Goal: Information Seeking & Learning: Learn about a topic

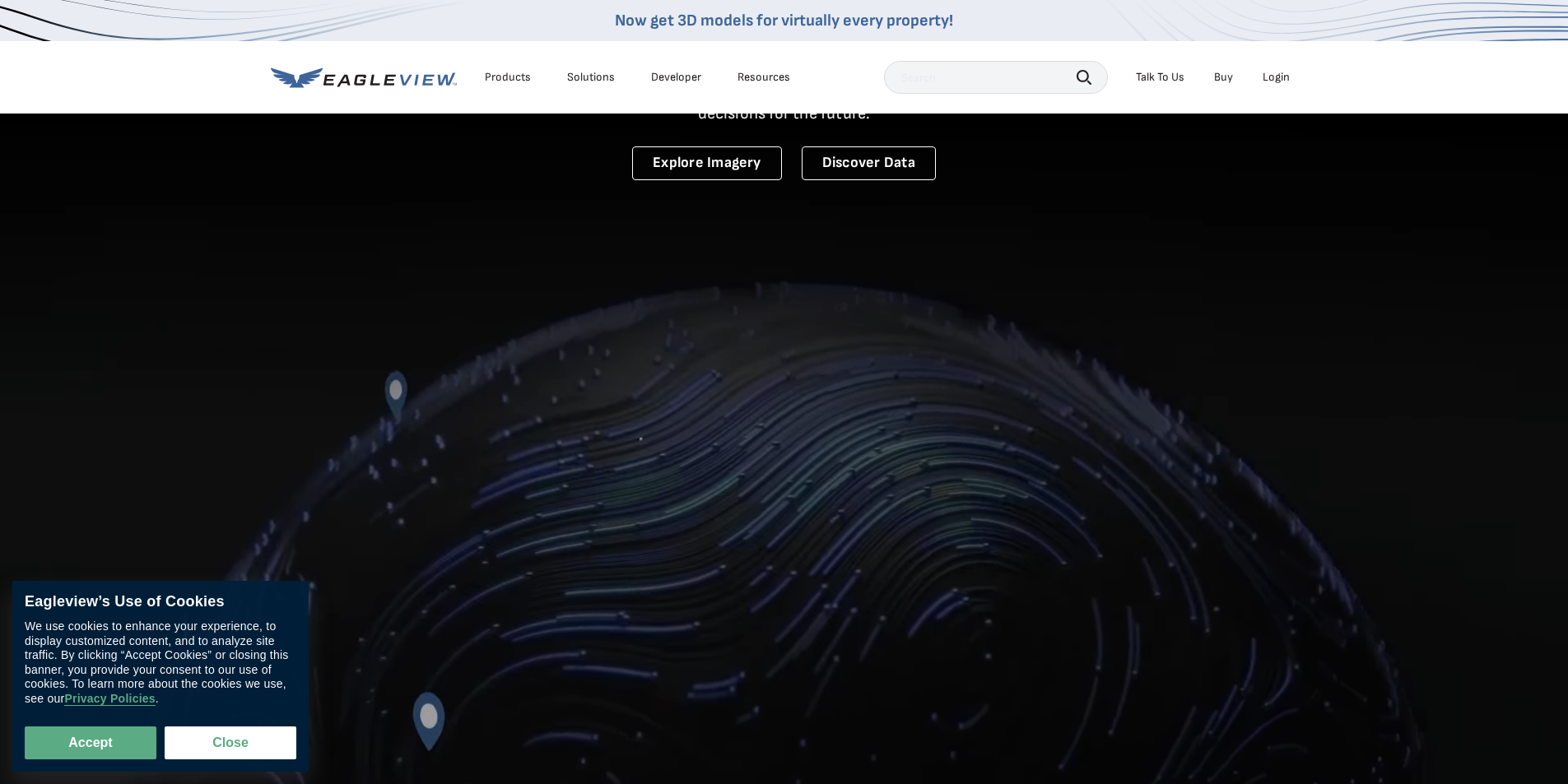
scroll to position [247, 0]
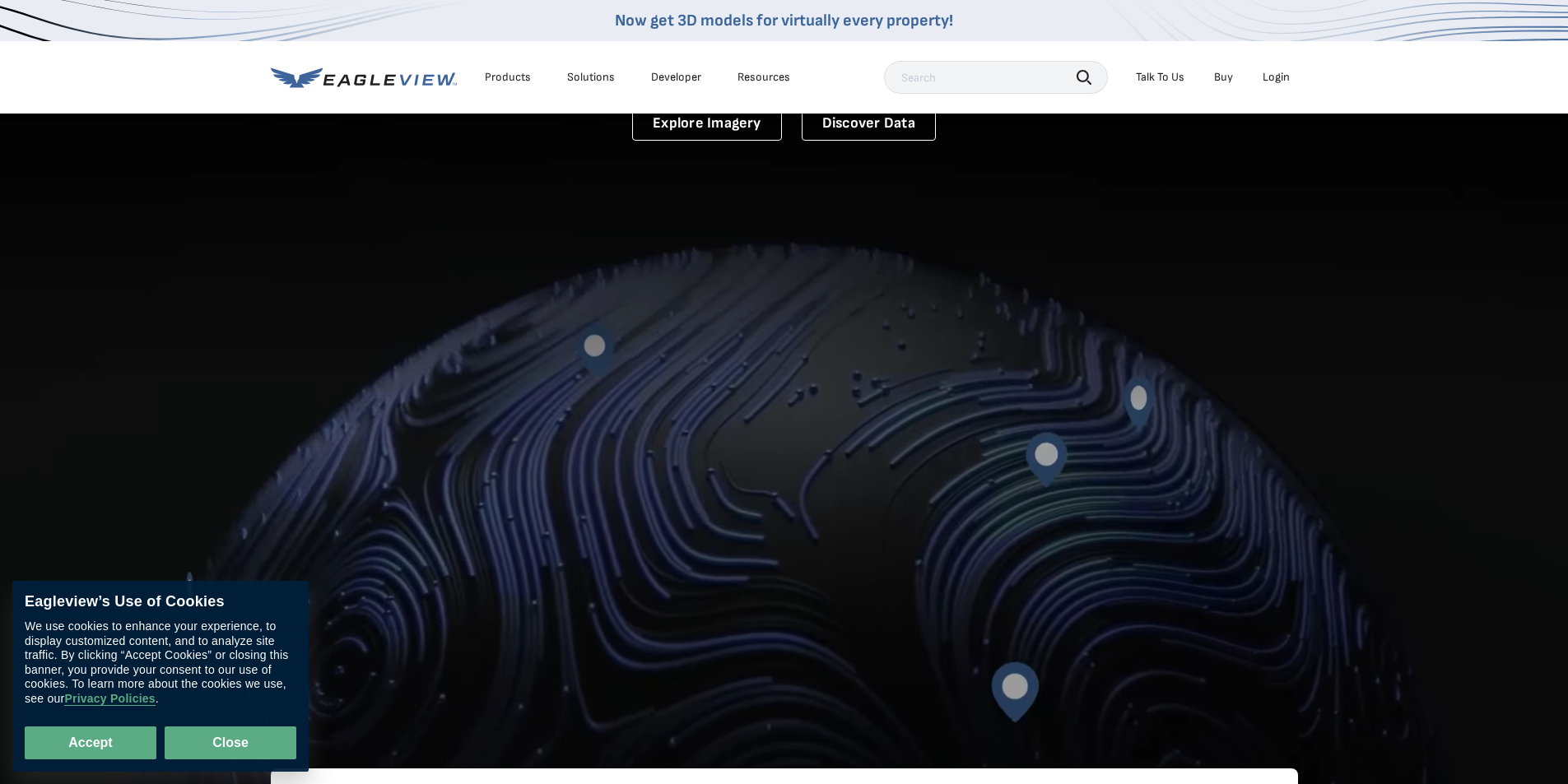
click at [226, 737] on button "Close" at bounding box center [230, 742] width 132 height 33
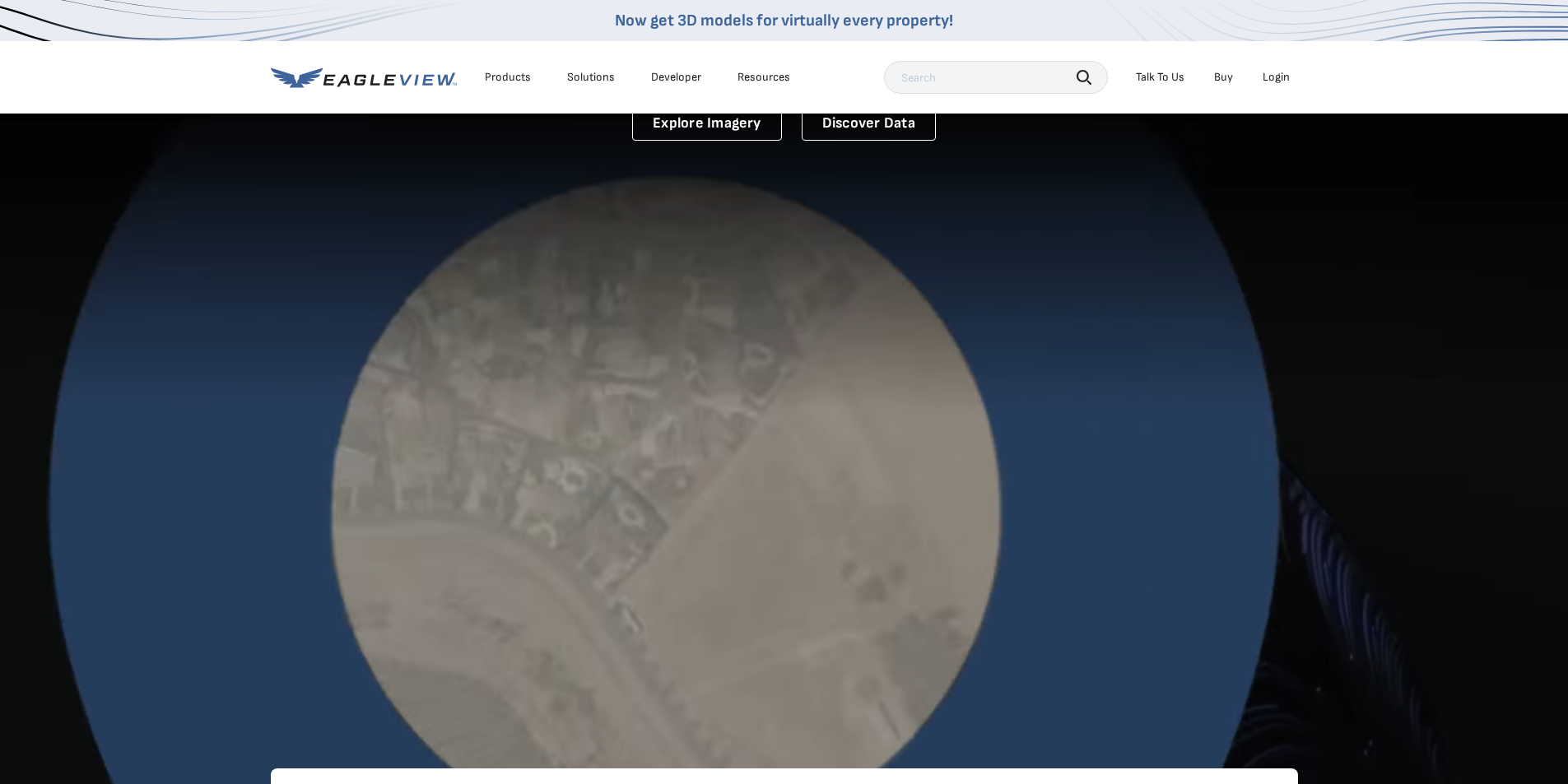
click at [1272, 79] on div "Login" at bounding box center [1276, 77] width 27 height 15
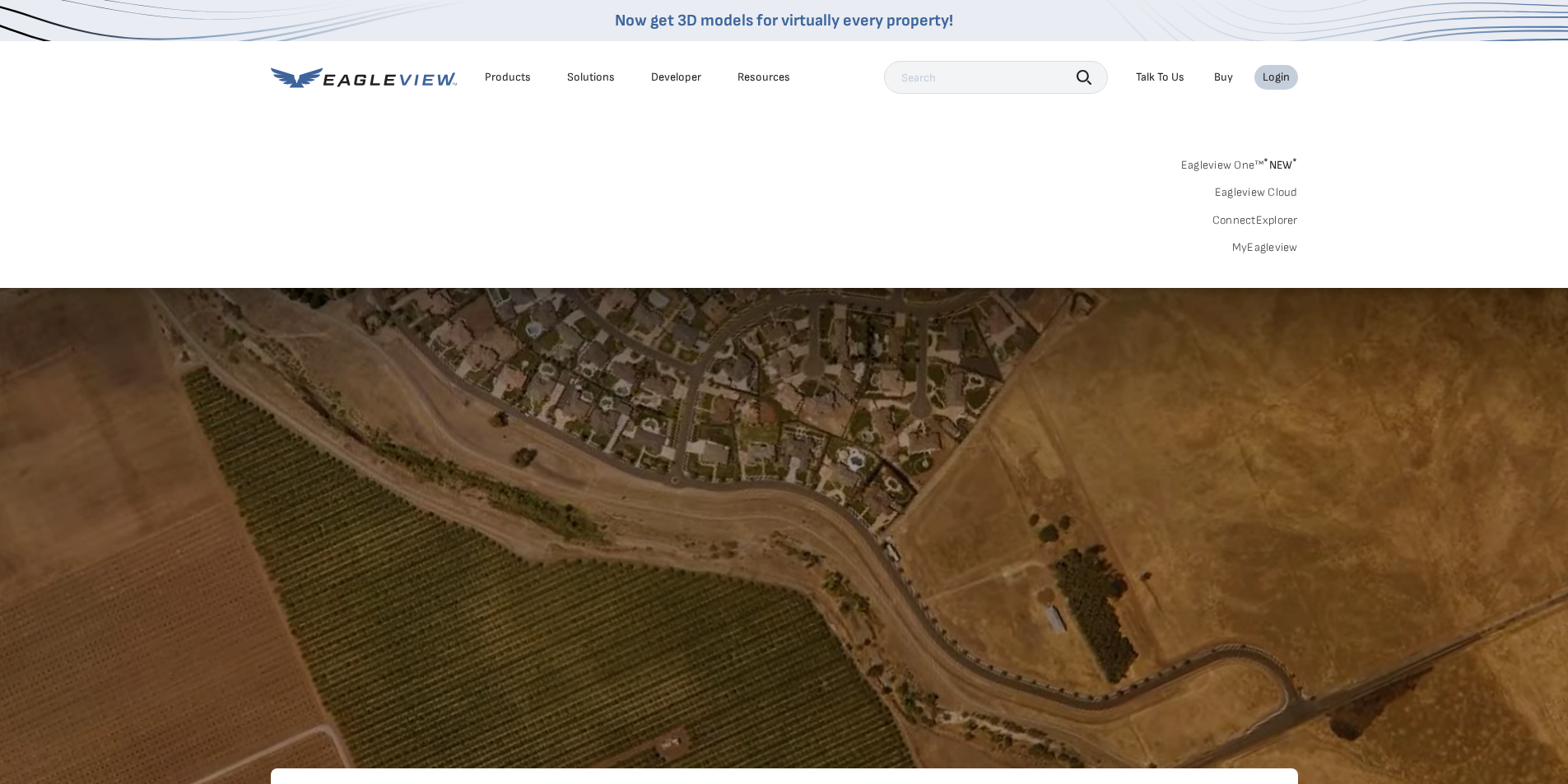
click at [913, 189] on div "Eagleview One™ * NEW * Eagleview Cloud ConnectExplorer MyEagleview" at bounding box center [784, 203] width 1027 height 102
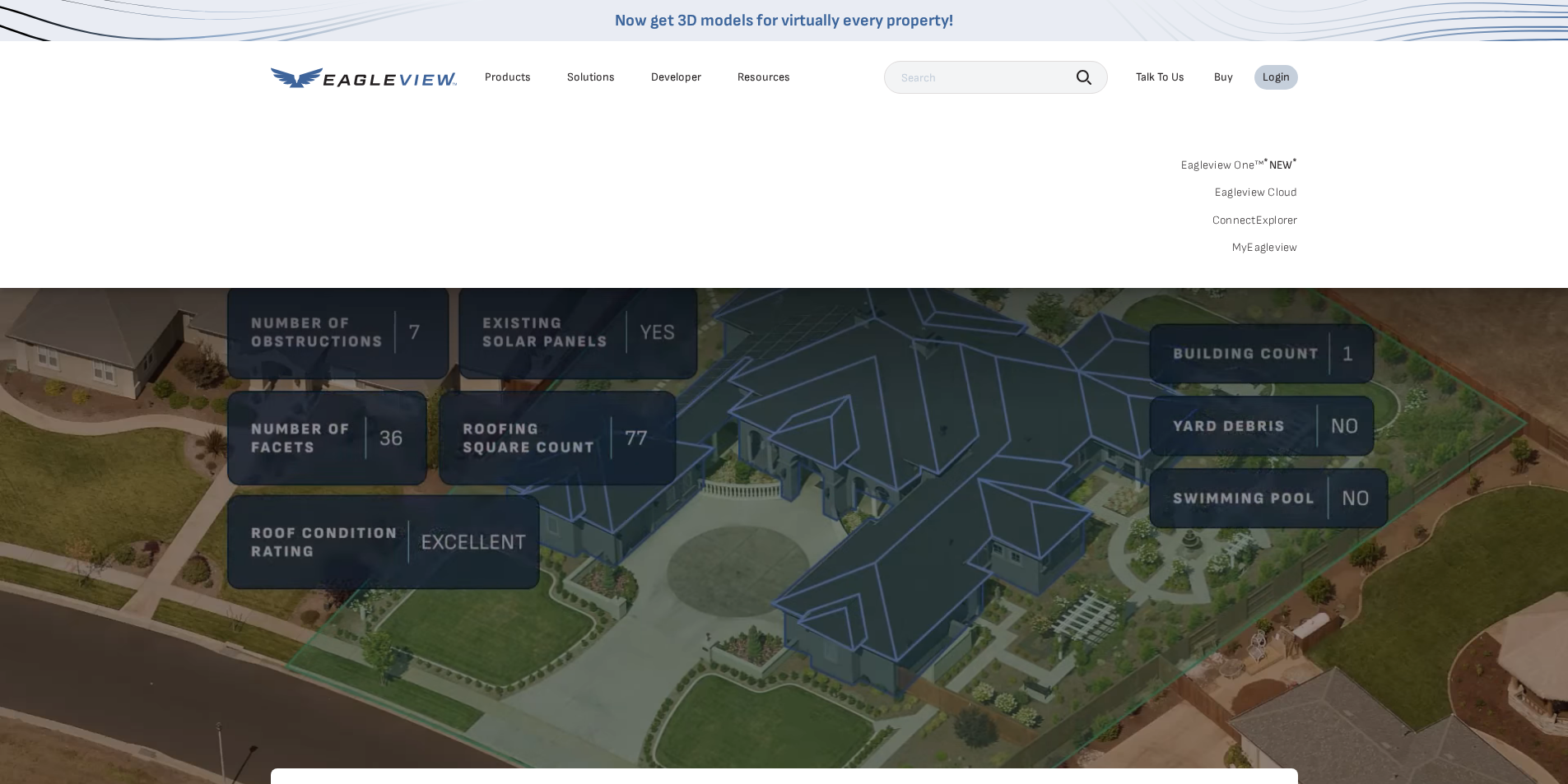
click at [1290, 76] on li "Login" at bounding box center [1277, 77] width 44 height 25
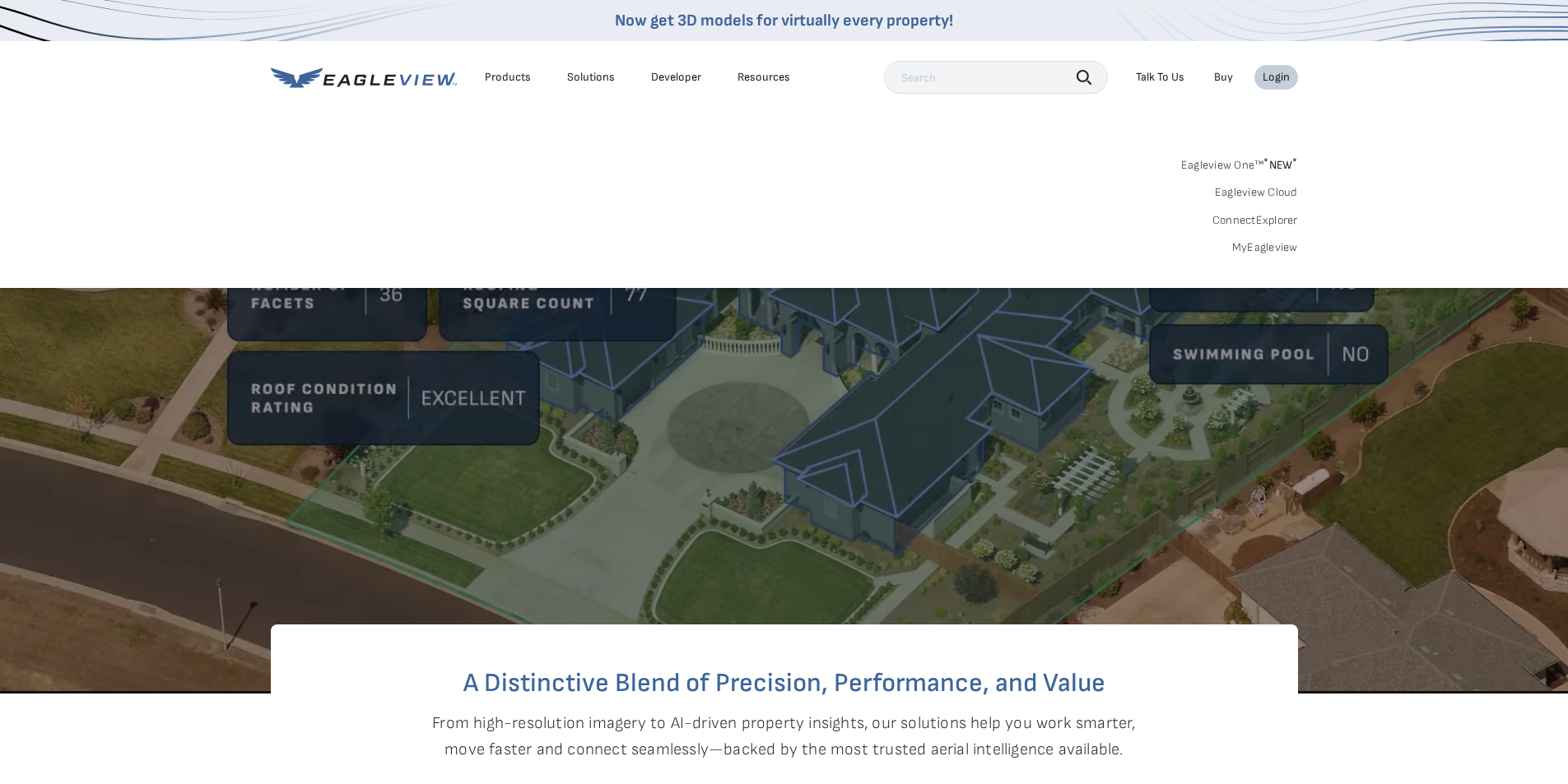
scroll to position [411, 0]
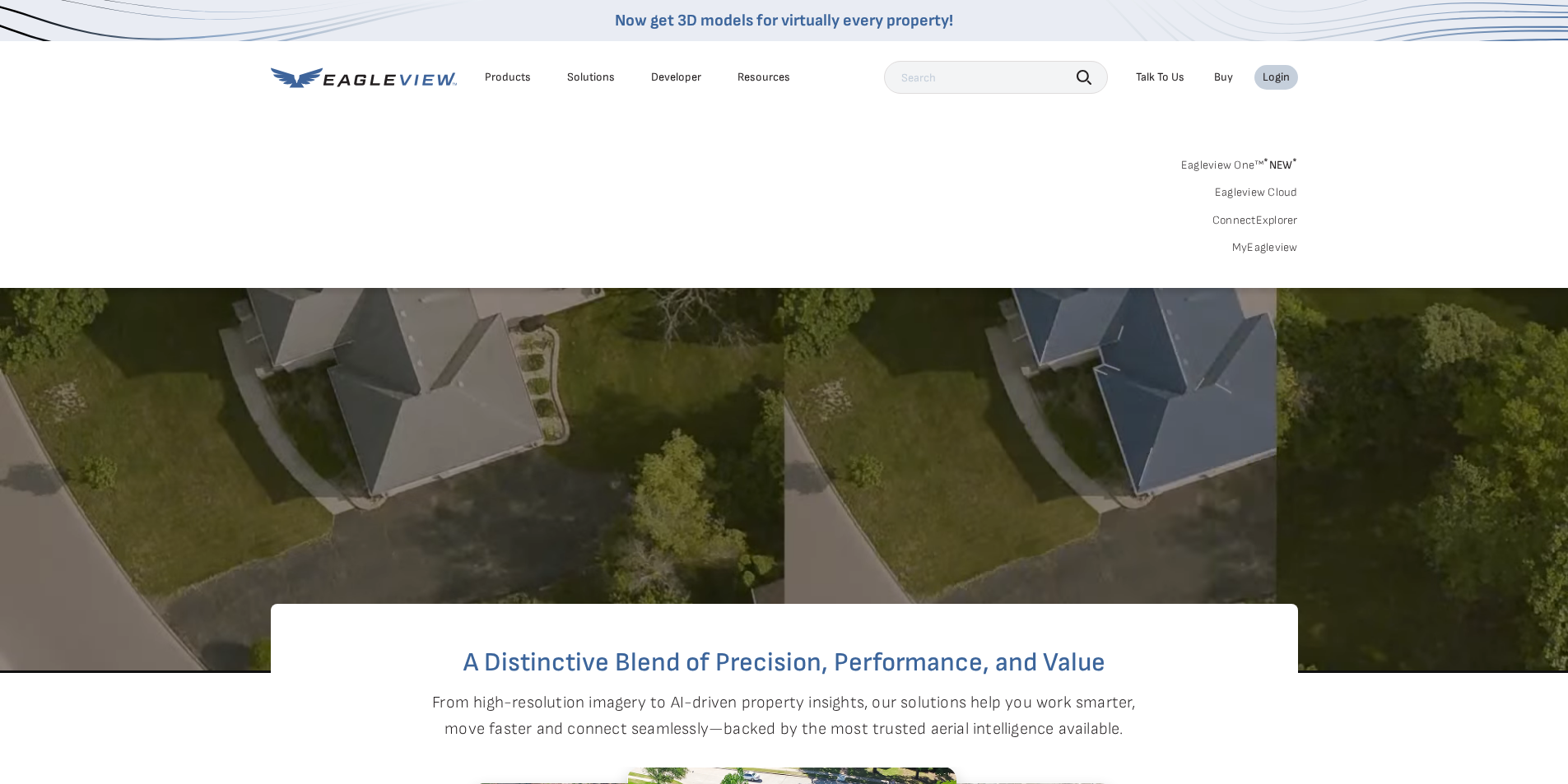
click at [1263, 77] on div "Login" at bounding box center [1276, 77] width 27 height 15
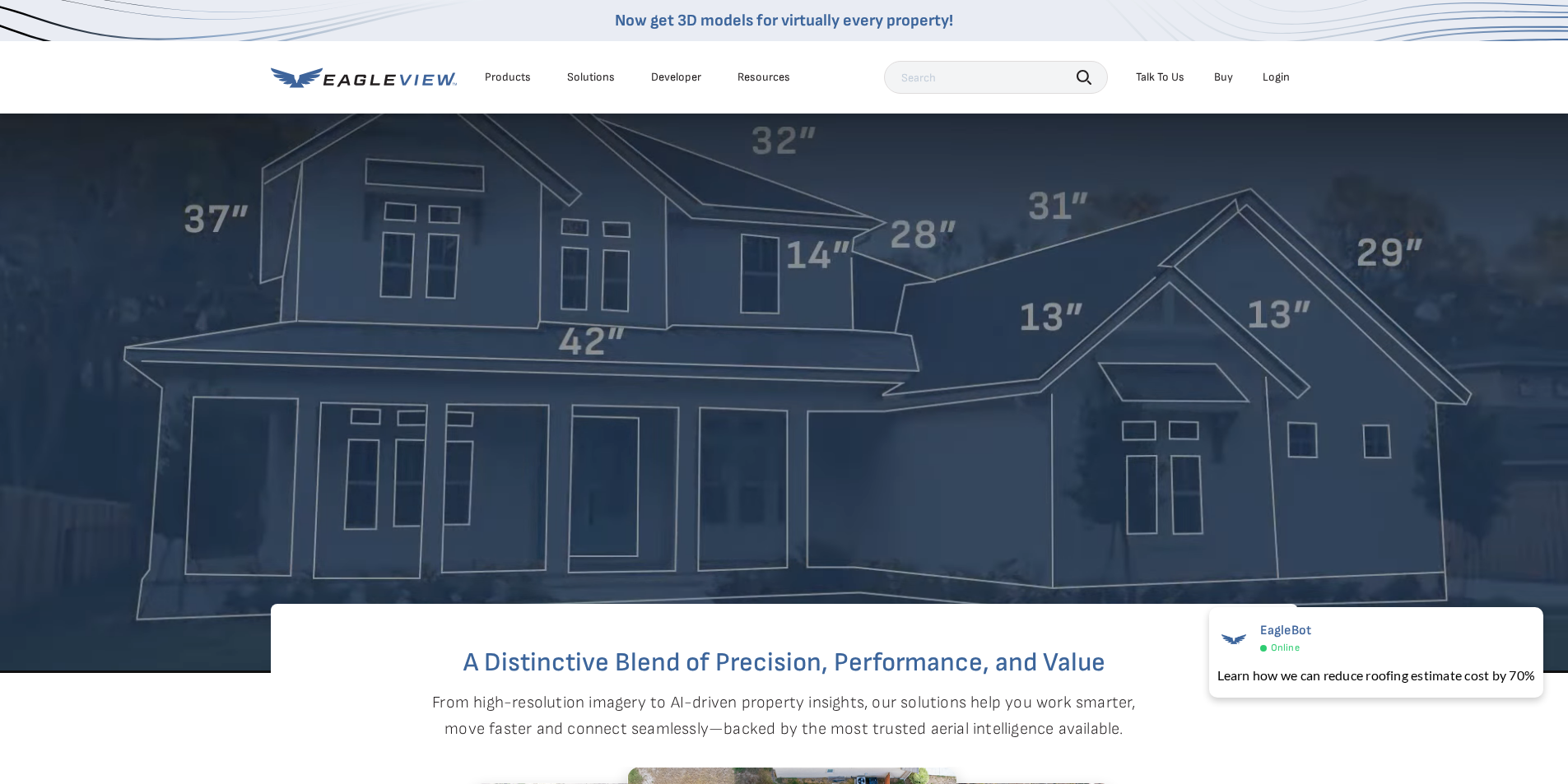
click at [1280, 78] on div "Login" at bounding box center [1276, 77] width 27 height 15
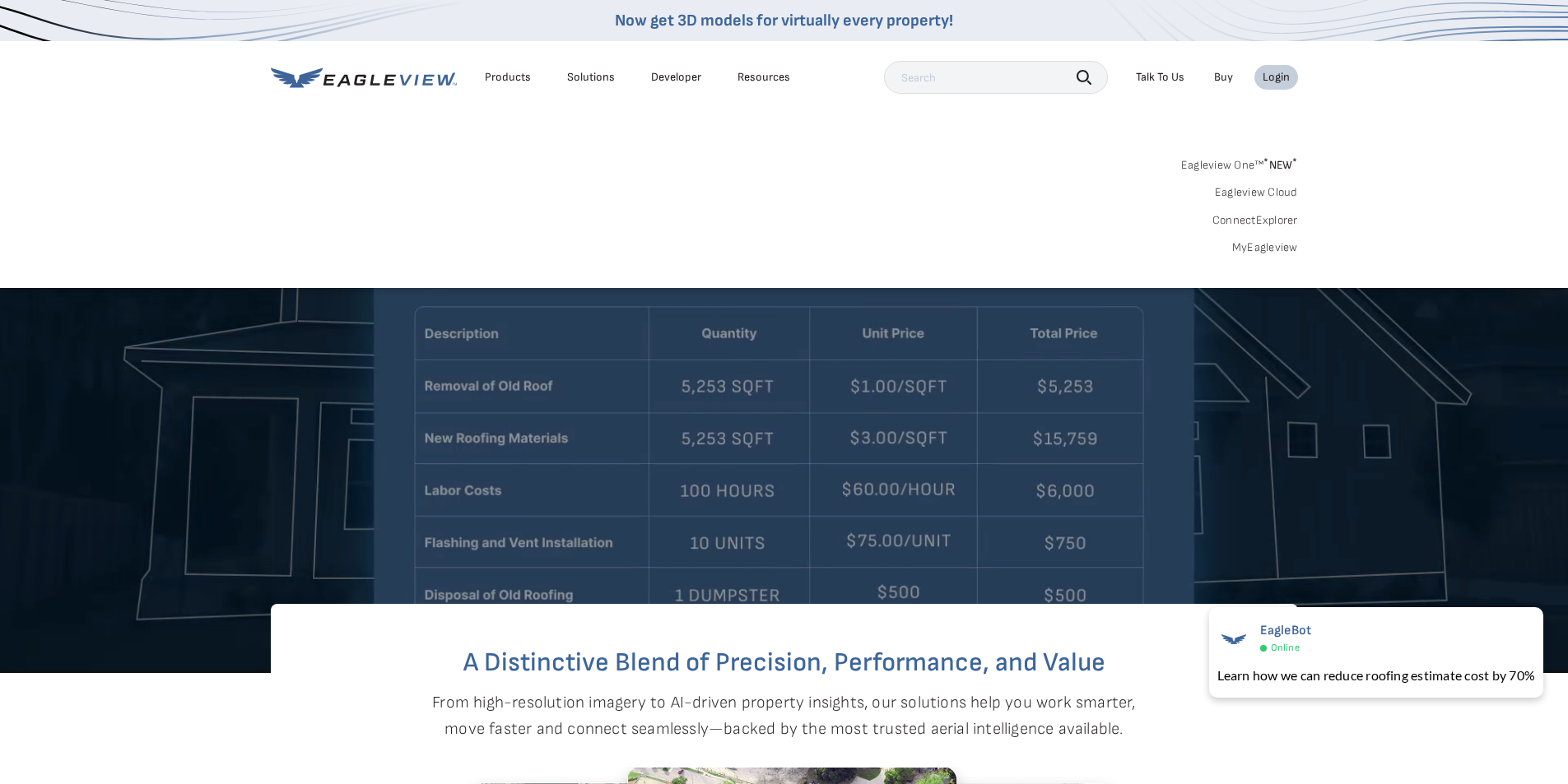
click at [1237, 162] on link "Eagleview One™ * NEW *" at bounding box center [1240, 162] width 117 height 19
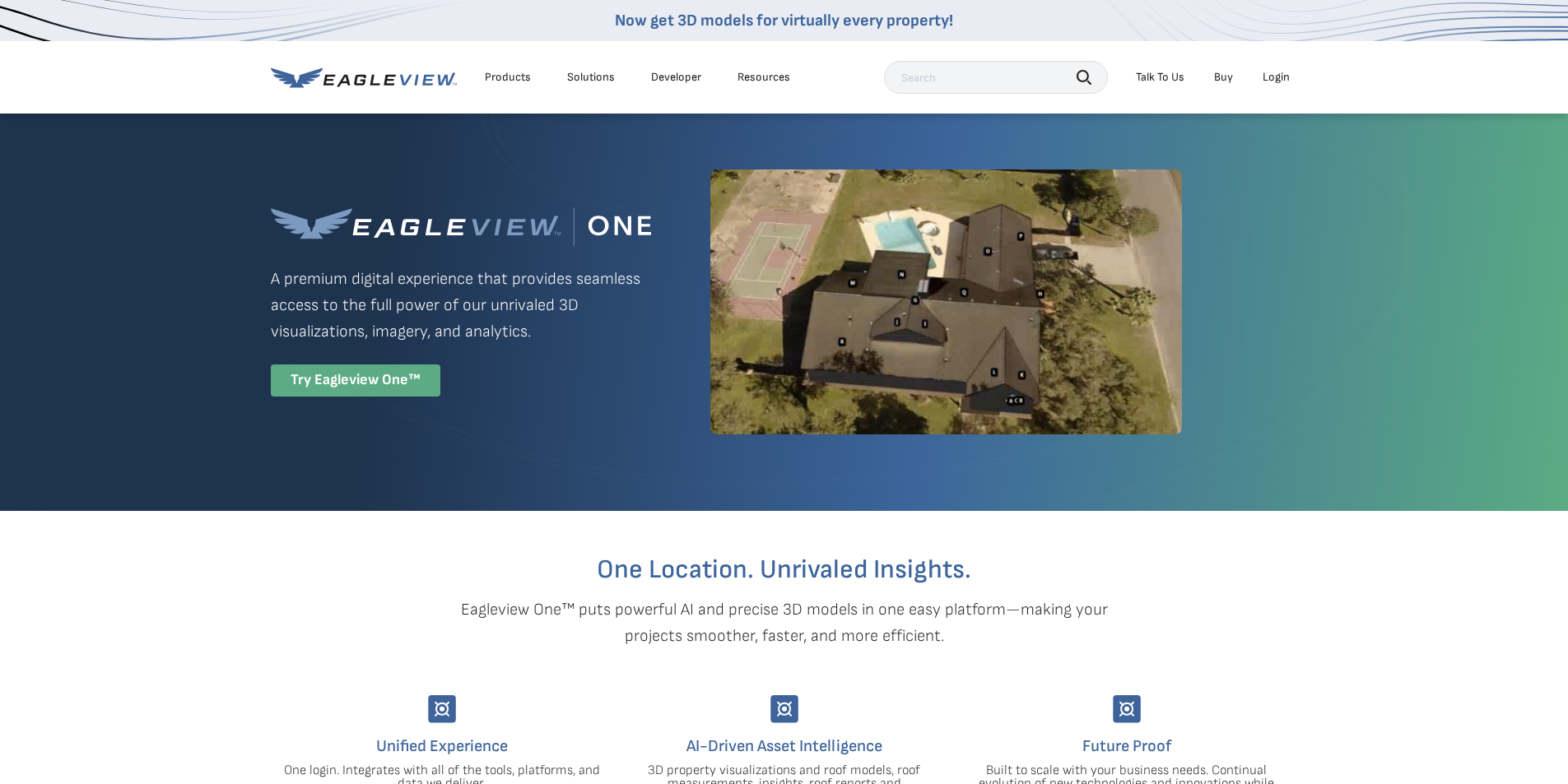
click at [402, 386] on div "Try Eagleview One™" at bounding box center [355, 381] width 169 height 32
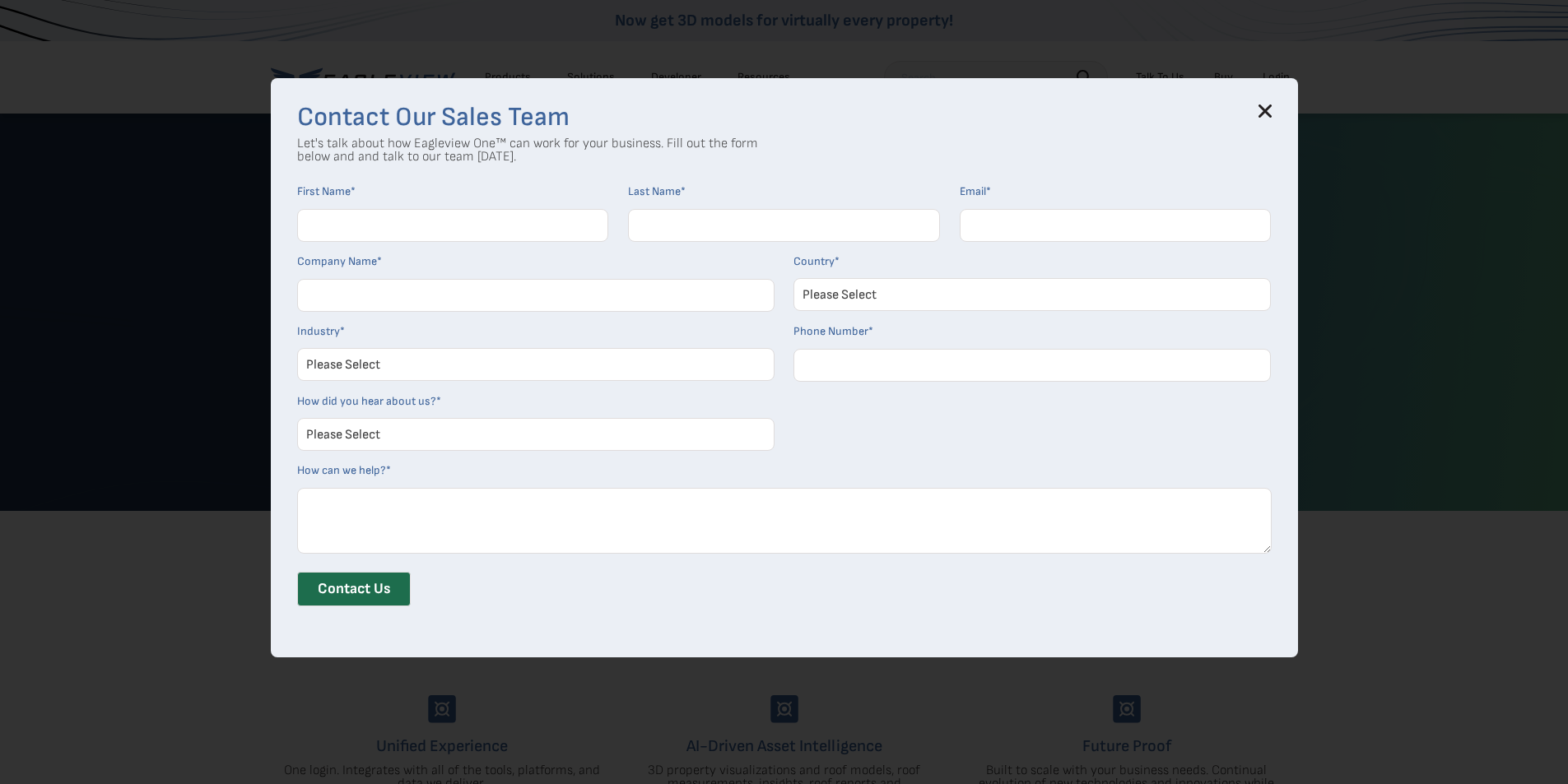
click at [1268, 119] on h3 "Contact Our Sales Team" at bounding box center [784, 117] width 974 height 27
click at [1268, 114] on icon at bounding box center [1265, 111] width 11 height 11
